Goal: Information Seeking & Learning: Check status

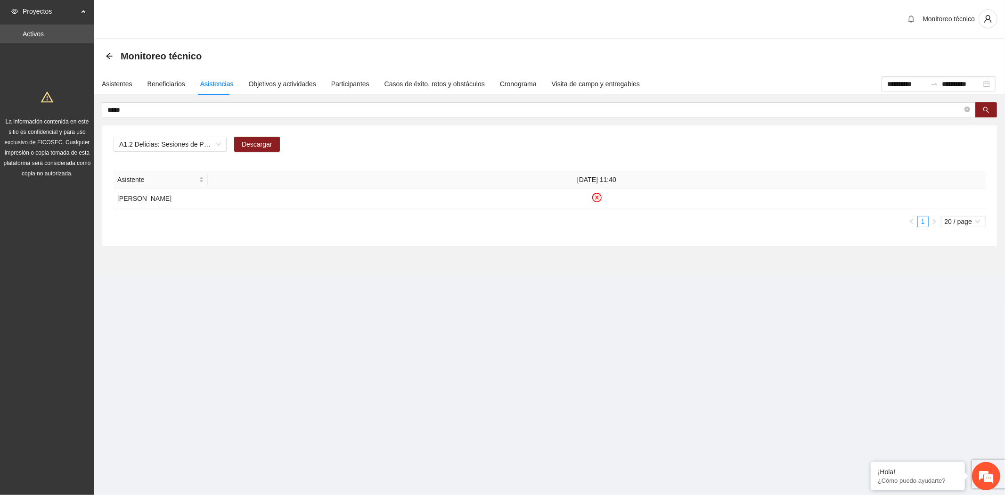
click at [37, 343] on div "Proyectos Activos La información contenida en este sitio es confidencial y para…" at bounding box center [47, 247] width 94 height 495
click at [501, 244] on div "A1.2 Delicias: Sesiones de Psicoterapia individual Descargar Asistente 02/06/20…" at bounding box center [549, 185] width 895 height 121
click at [294, 89] on div "Objetivos y actividades" at bounding box center [282, 84] width 67 height 22
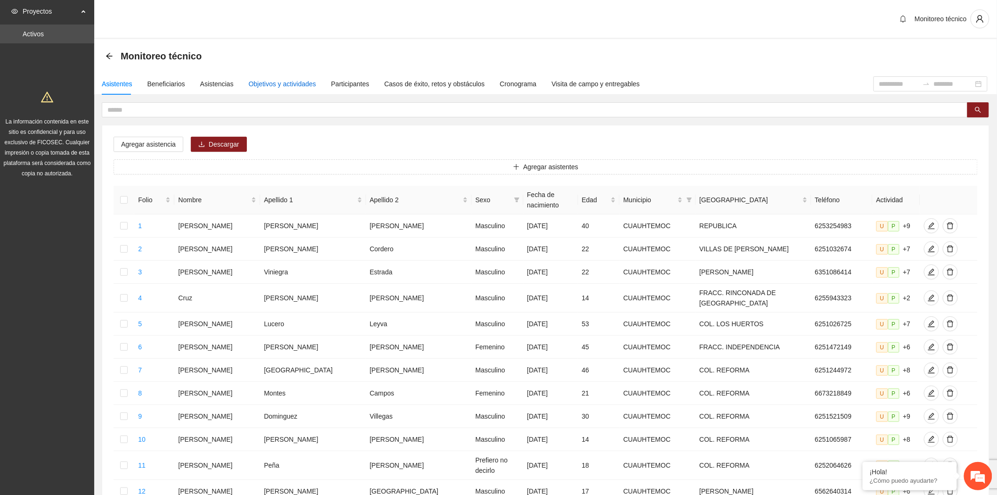
click at [291, 88] on div "Objetivos y actividades" at bounding box center [282, 84] width 67 height 10
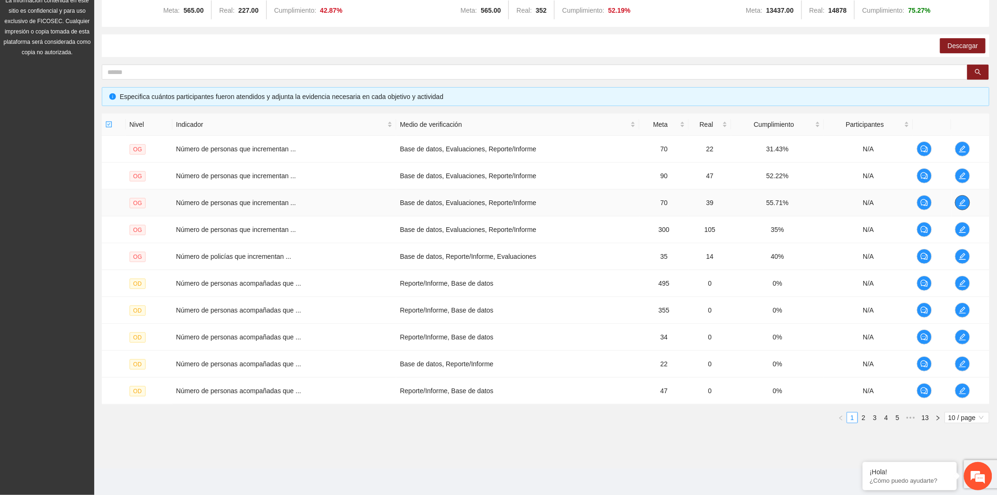
click at [963, 204] on icon "edit" at bounding box center [963, 203] width 8 height 8
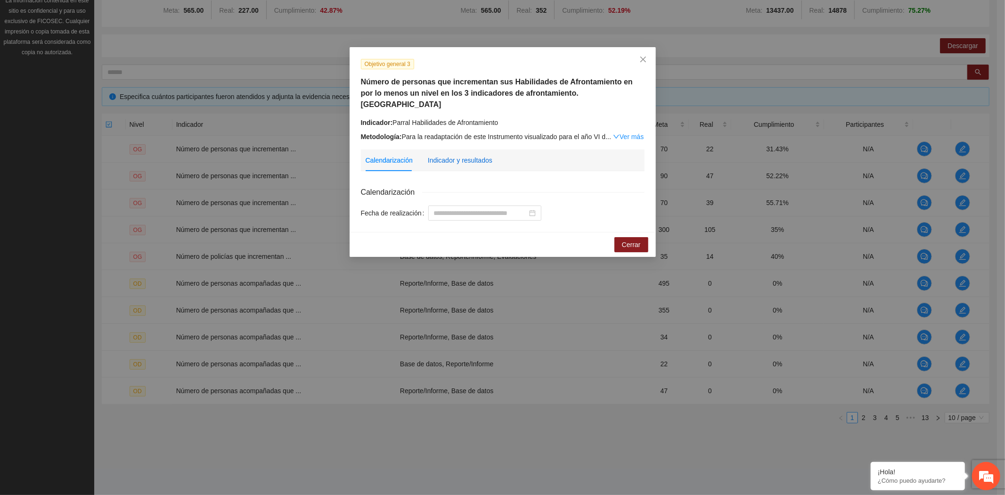
click at [468, 155] on div "Indicador y resultados" at bounding box center [460, 160] width 65 height 10
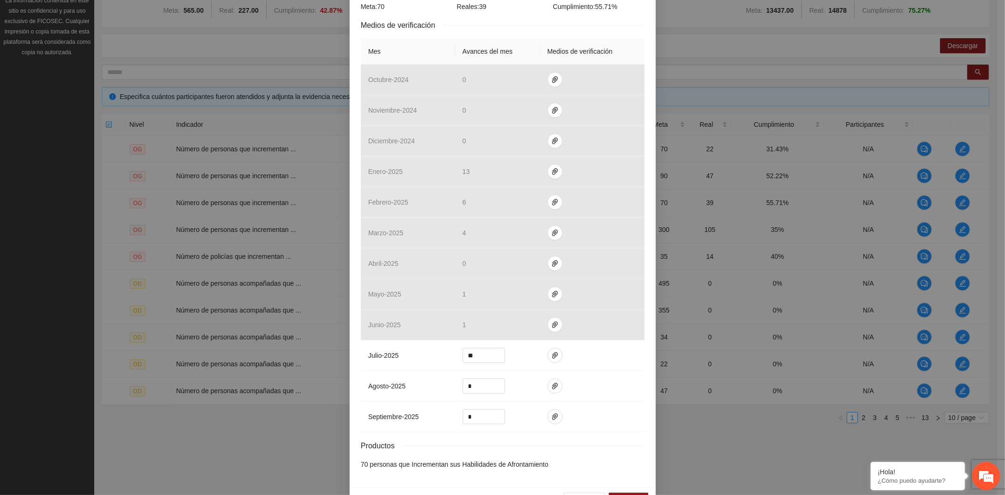
scroll to position [222, 0]
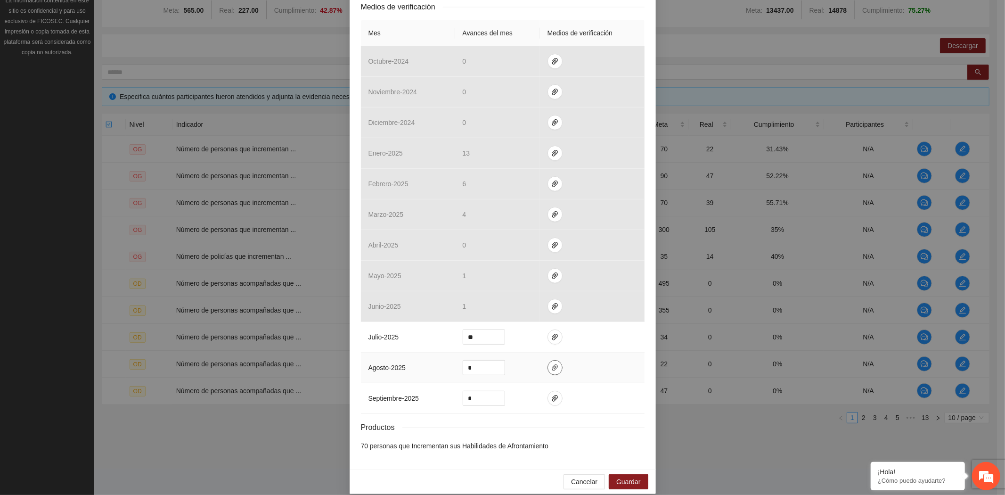
click at [552, 364] on icon "paper-clip" at bounding box center [555, 367] width 6 height 7
click at [586, 476] on span "Cancelar" at bounding box center [584, 481] width 26 height 10
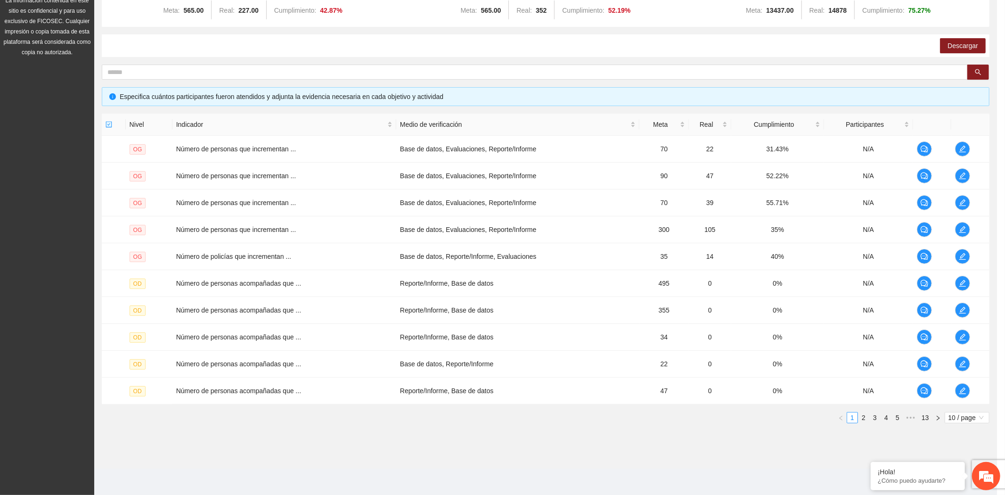
scroll to position [175, 0]
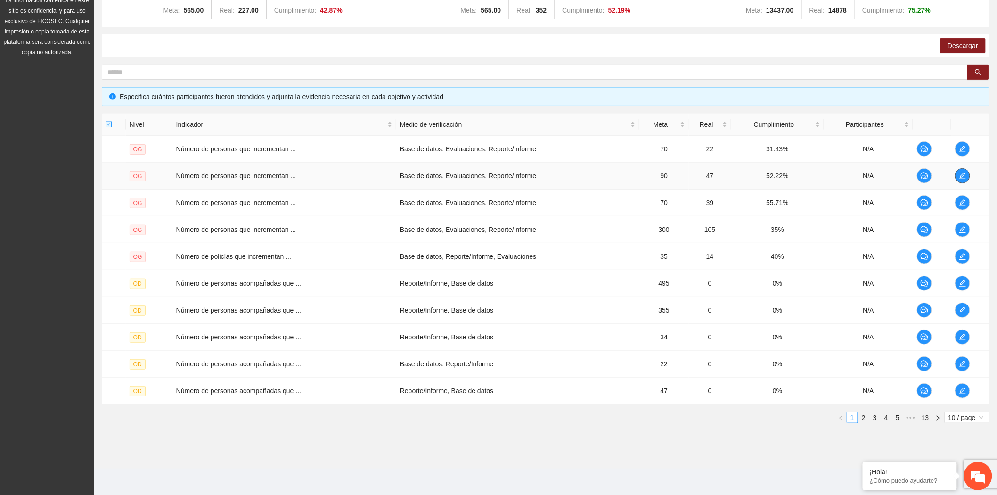
click at [964, 170] on button "button" at bounding box center [962, 175] width 15 height 15
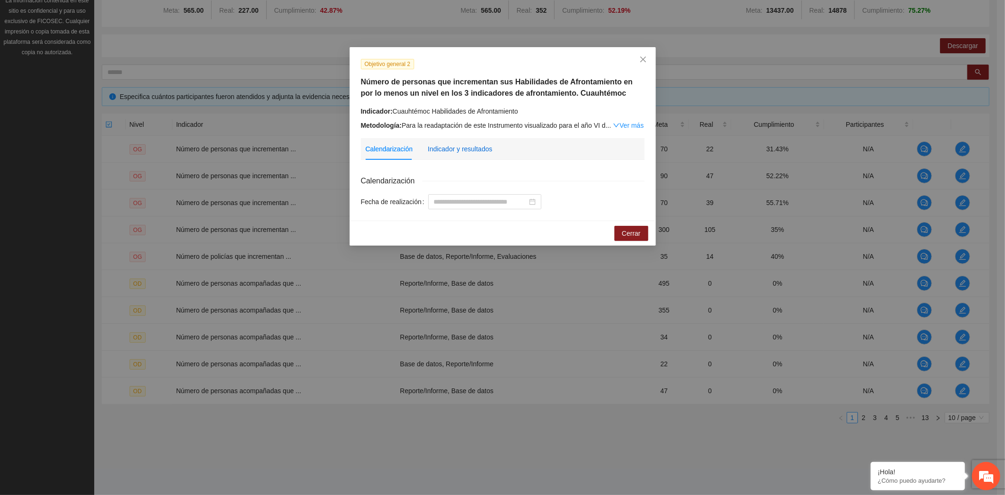
click at [441, 149] on div "Indicador y resultados" at bounding box center [460, 149] width 65 height 10
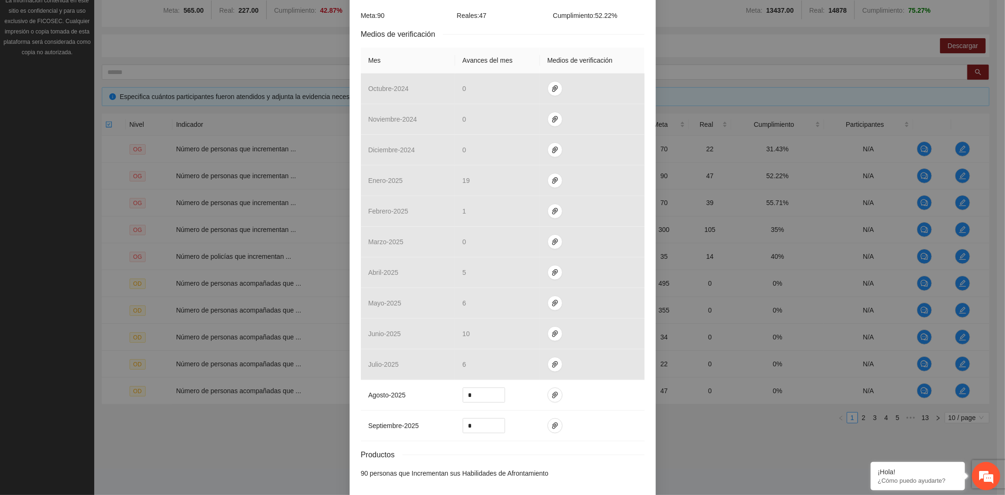
scroll to position [222, 0]
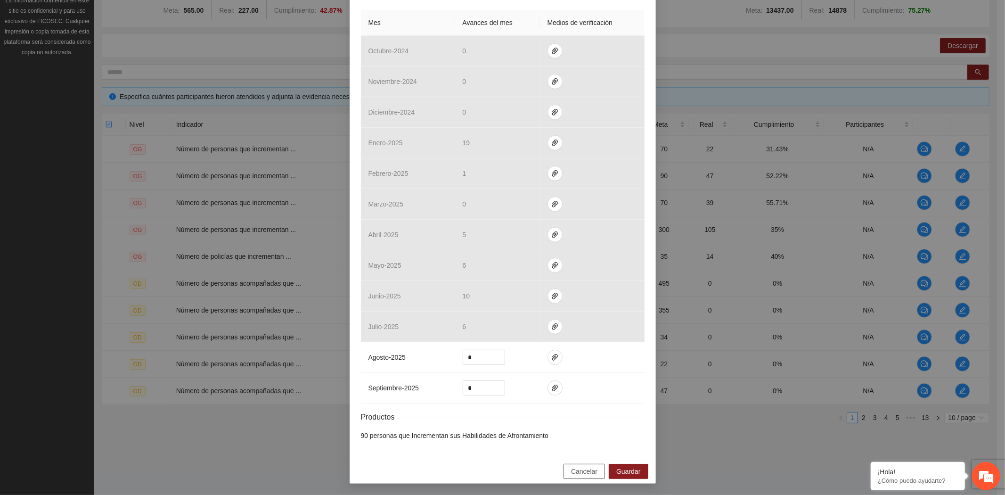
click at [582, 466] on span "Cancelar" at bounding box center [584, 471] width 26 height 10
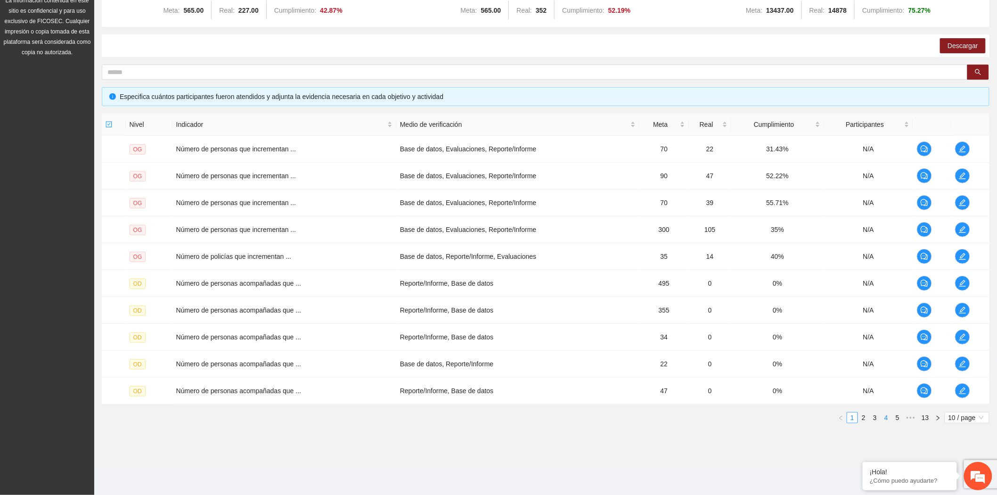
click at [882, 417] on link "4" at bounding box center [886, 417] width 10 height 10
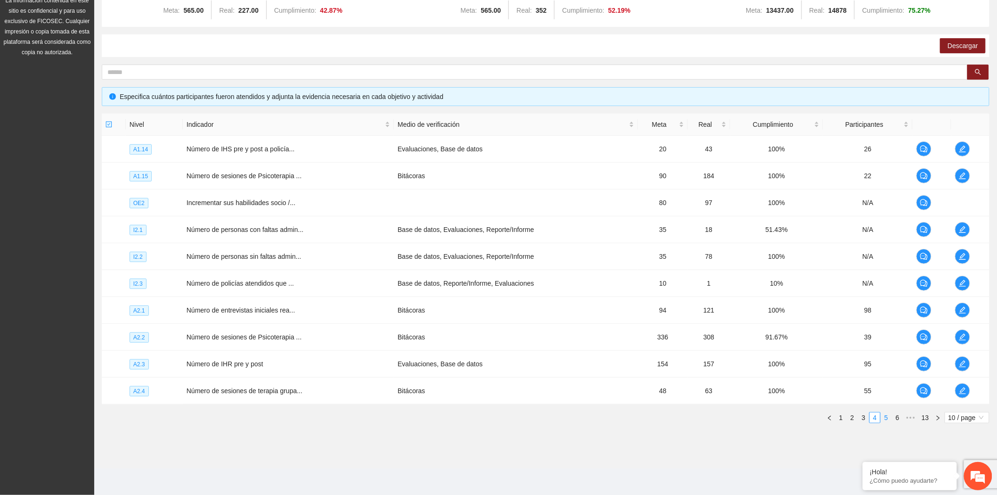
click at [884, 420] on link "5" at bounding box center [886, 417] width 10 height 10
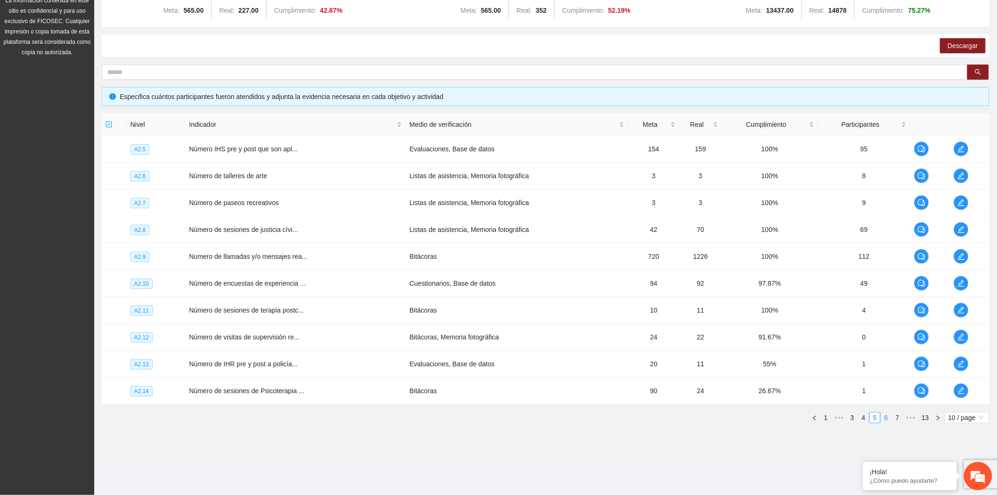
click at [885, 420] on link "6" at bounding box center [886, 417] width 10 height 10
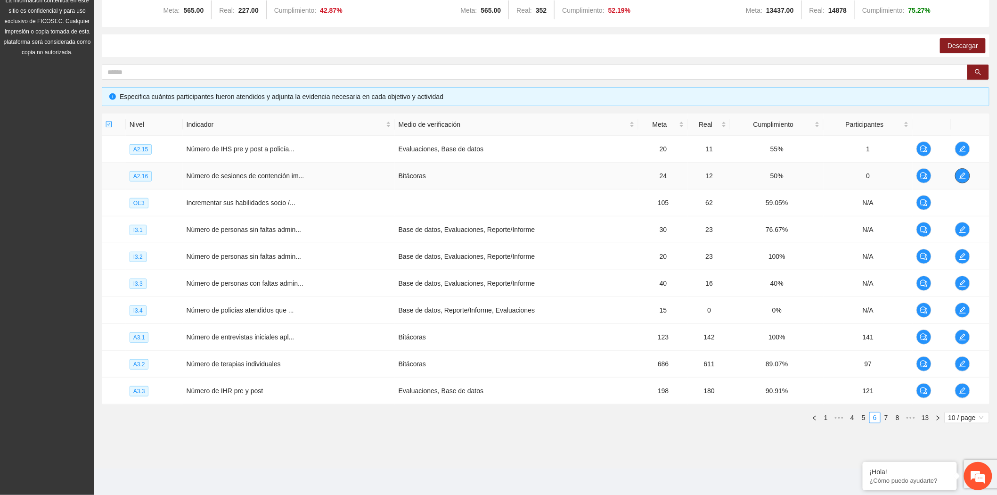
click at [959, 179] on button "button" at bounding box center [962, 175] width 15 height 15
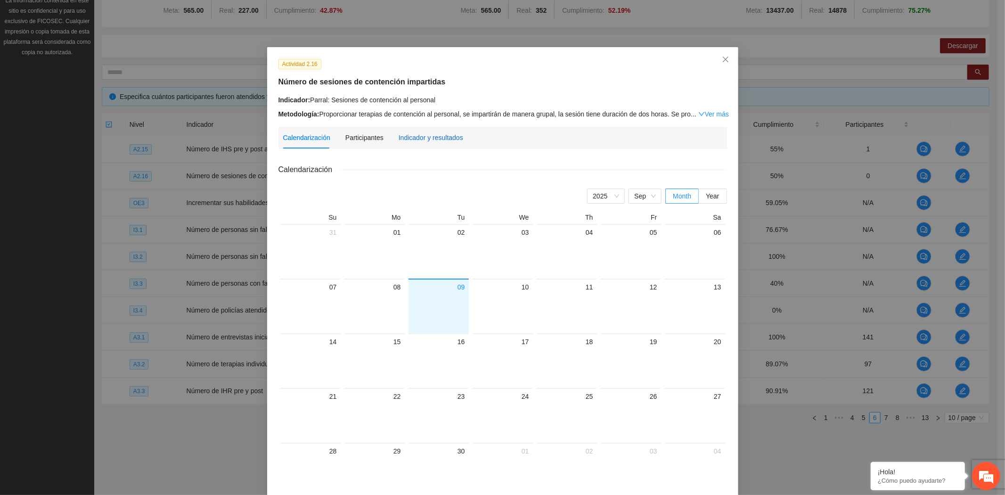
click at [432, 134] on div "Indicador y resultados" at bounding box center [431, 137] width 65 height 10
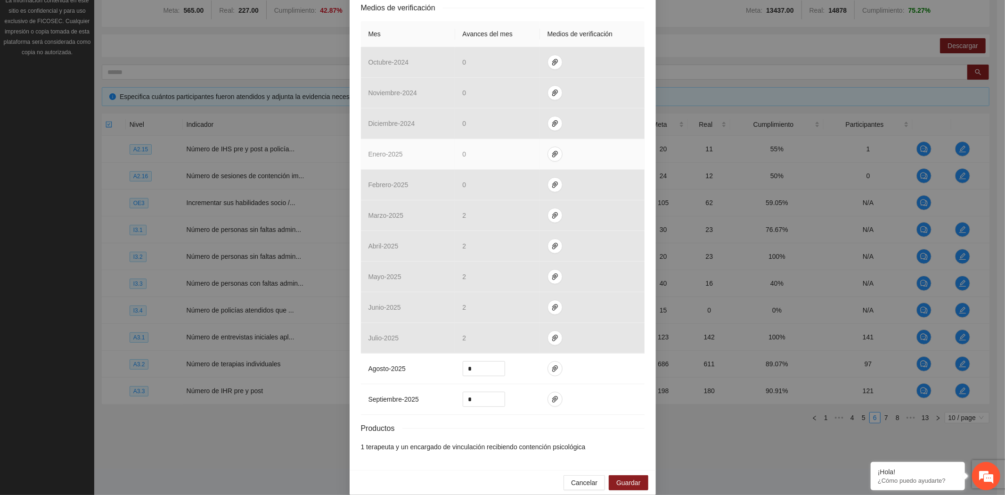
scroll to position [211, 0]
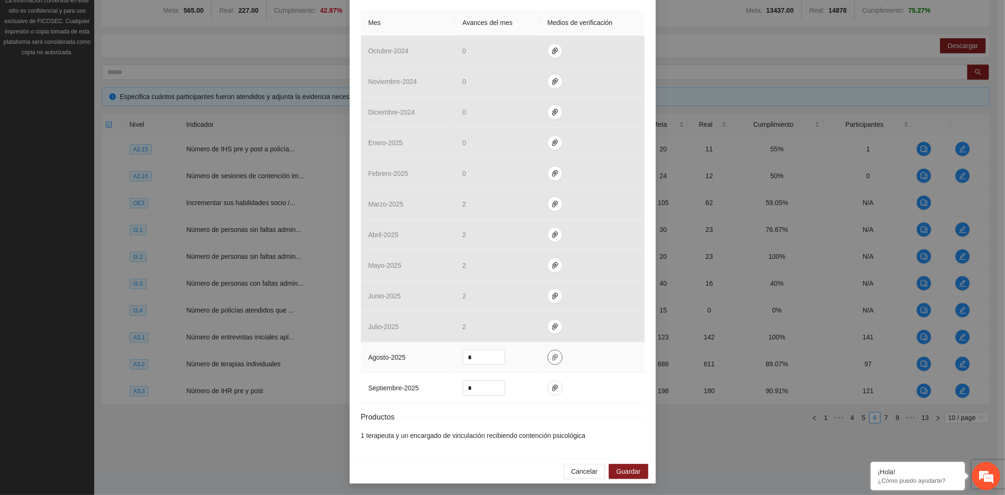
click at [553, 358] on span "paper-clip" at bounding box center [555, 357] width 14 height 8
click at [578, 469] on span "Cancelar" at bounding box center [584, 471] width 26 height 10
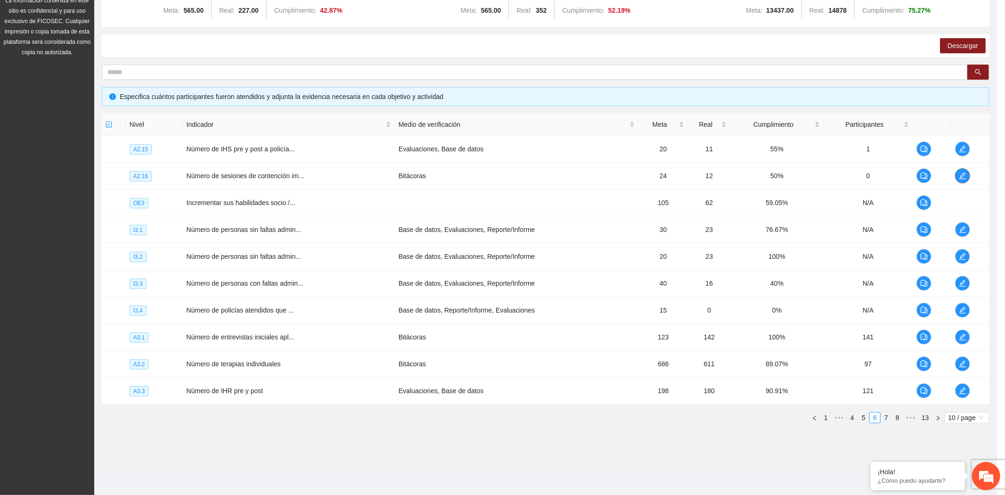
scroll to position [0, 0]
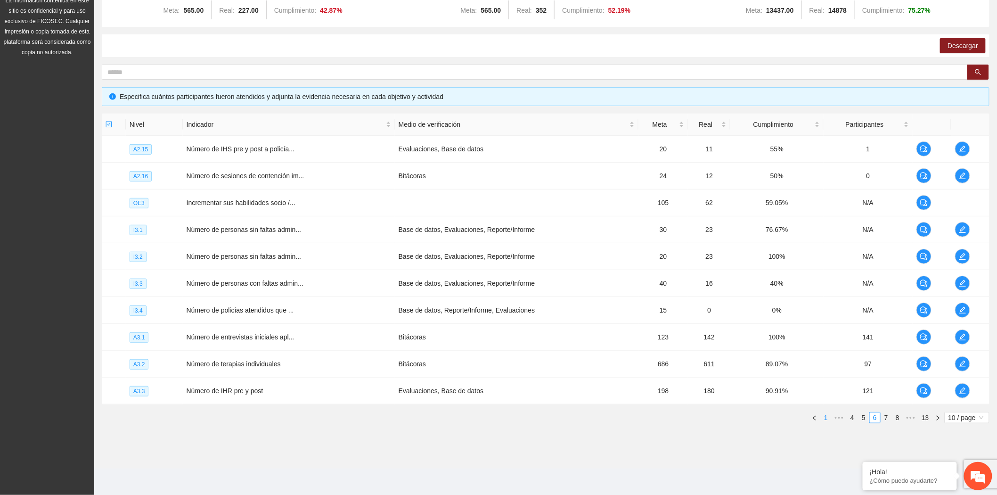
click at [825, 417] on link "1" at bounding box center [826, 417] width 10 height 10
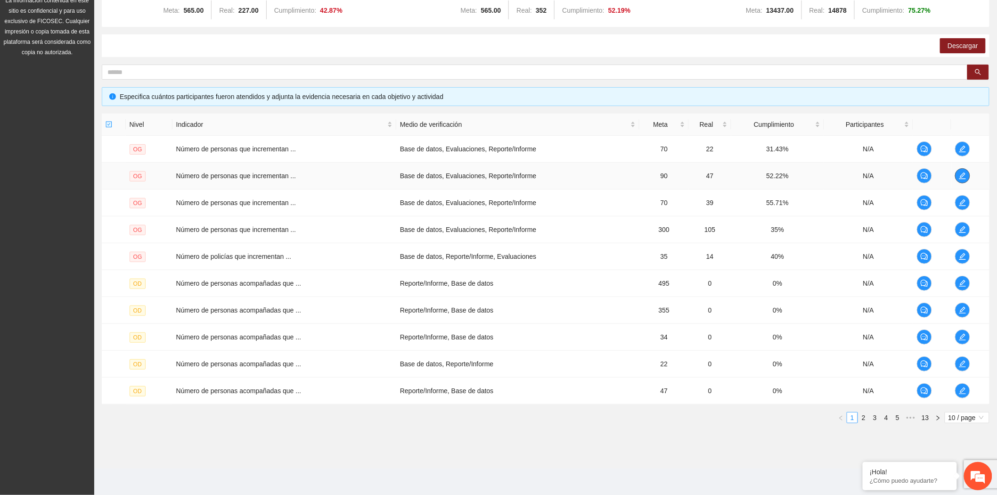
click at [965, 176] on icon "edit" at bounding box center [963, 176] width 8 height 8
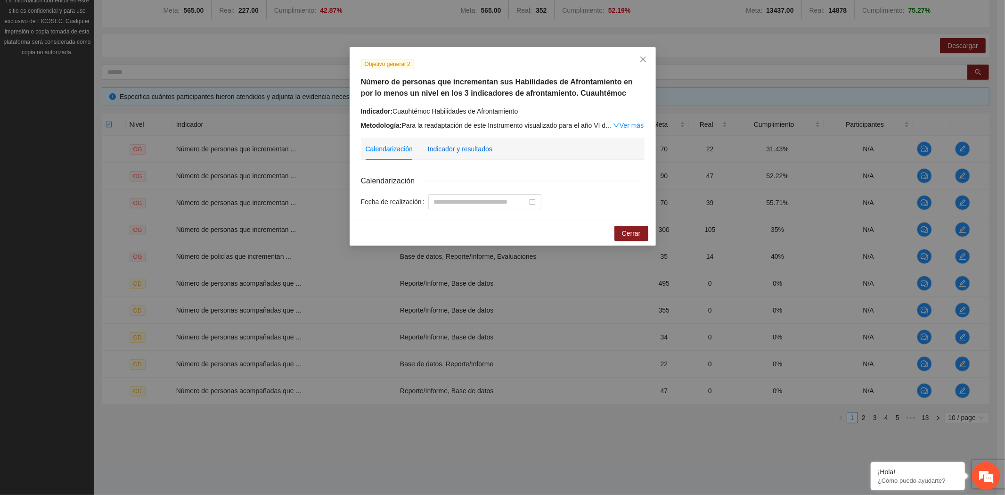
click at [458, 146] on div "Indicador y resultados" at bounding box center [460, 149] width 65 height 10
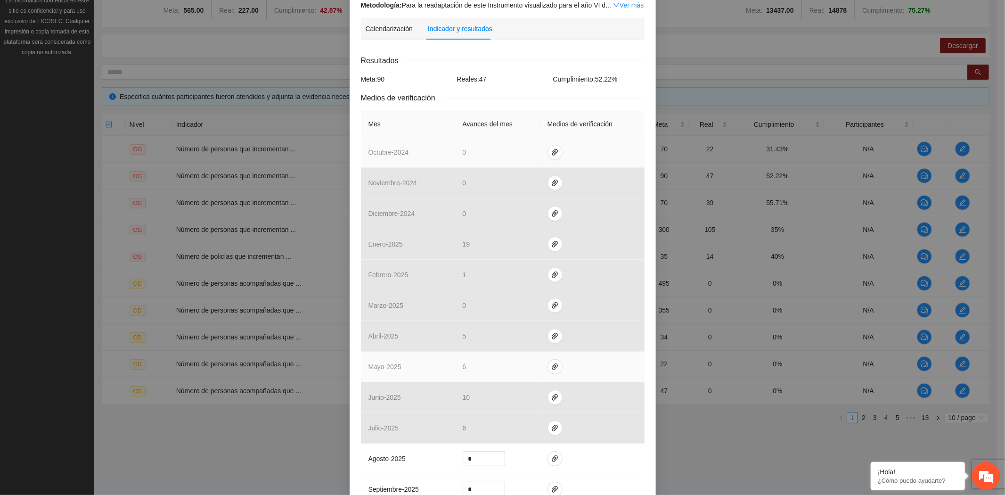
scroll to position [222, 0]
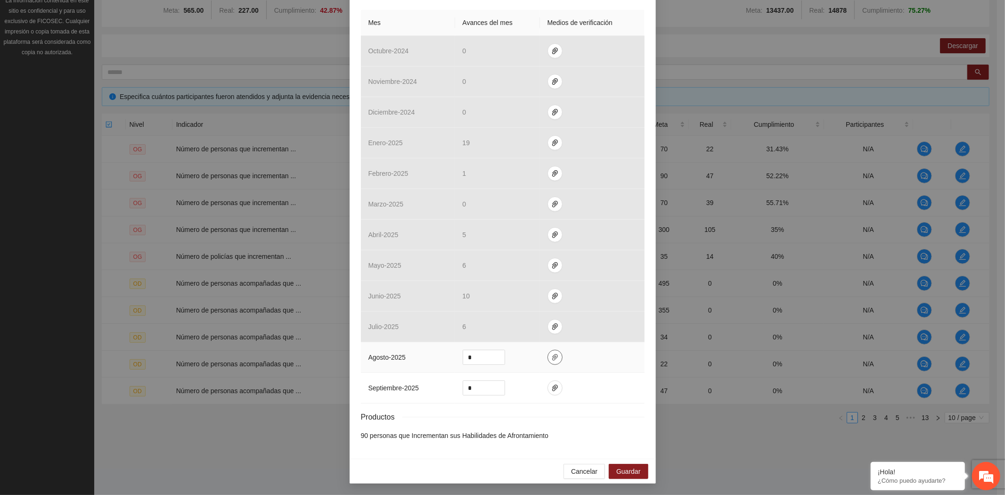
click at [552, 356] on icon "paper-clip" at bounding box center [555, 357] width 6 height 7
click at [536, 322] on span "Adjuntar documento" at bounding box center [525, 327] width 59 height 10
